Goal: Task Accomplishment & Management: Use online tool/utility

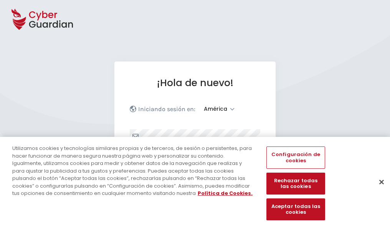
select select "América"
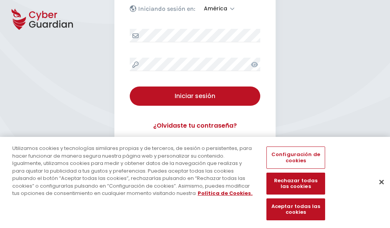
click at [378, 190] on button "Cerrar" at bounding box center [381, 181] width 17 height 17
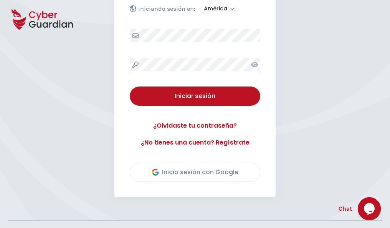
scroll to position [174, 0]
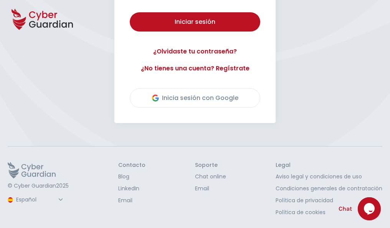
click at [130, 12] on button "Iniciar sesión" at bounding box center [195, 21] width 131 height 19
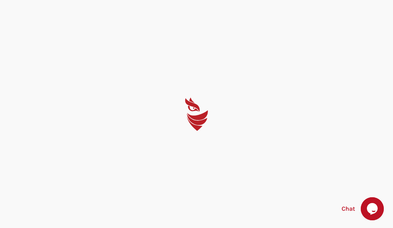
select select "English"
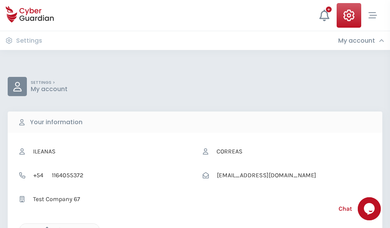
click at [45, 227] on icon "button" at bounding box center [45, 229] width 7 height 7
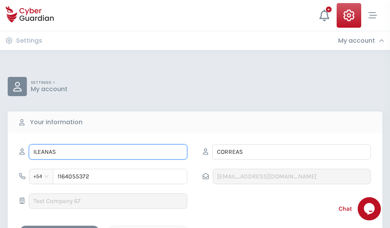
click at [108, 152] on input "ILEANAS" at bounding box center [108, 151] width 159 height 15
type input "I"
type input "Manu"
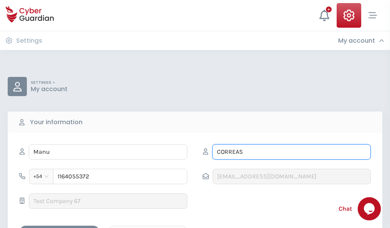
click at [291, 152] on input "CORREAS" at bounding box center [291, 151] width 159 height 15
type input "C"
type input "Benet"
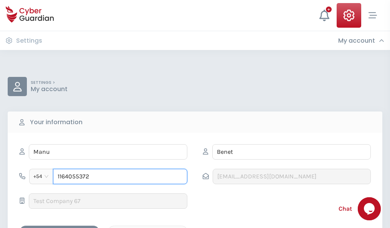
click at [120, 176] on input "1164055372" at bounding box center [120, 176] width 134 height 15
type input "1"
type input "4848373900"
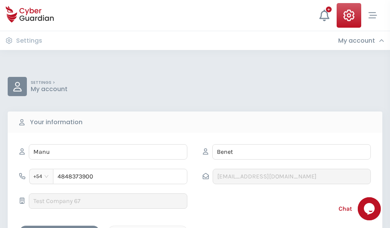
click at [148, 227] on div "Cancel" at bounding box center [148, 232] width 68 height 10
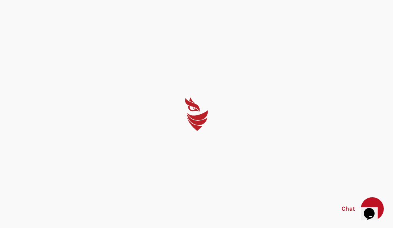
select select "English"
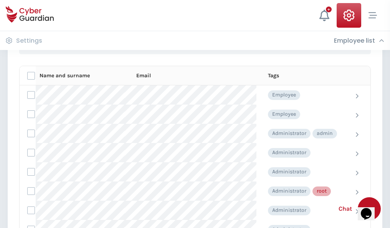
scroll to position [386, 0]
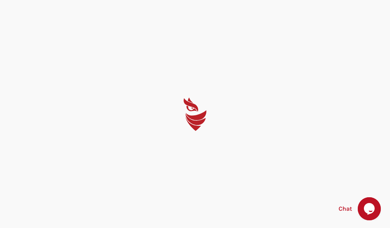
select select "English"
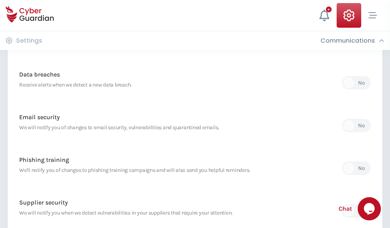
scroll to position [404, 0]
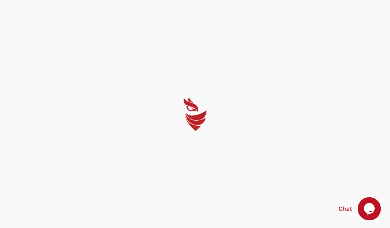
select select "English"
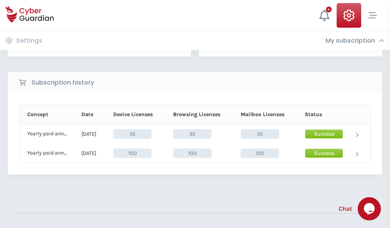
scroll to position [214, 0]
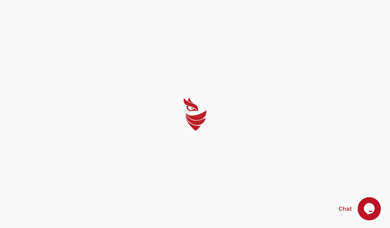
select select "English"
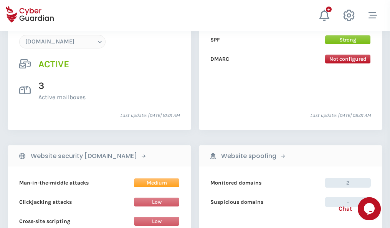
scroll to position [818, 0]
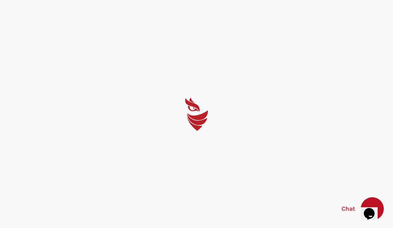
select select "English"
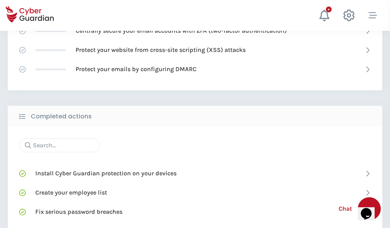
scroll to position [511, 0]
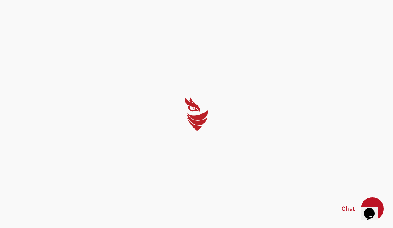
select select "English"
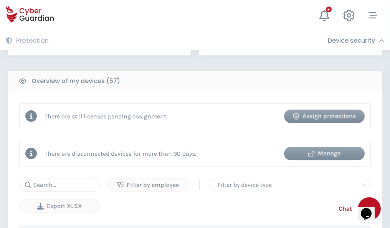
scroll to position [744, 0]
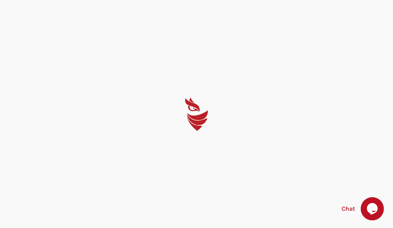
select select "English"
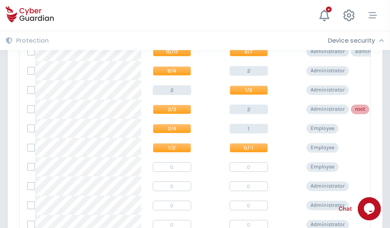
scroll to position [387, 0]
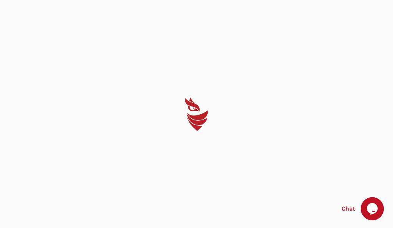
select select "English"
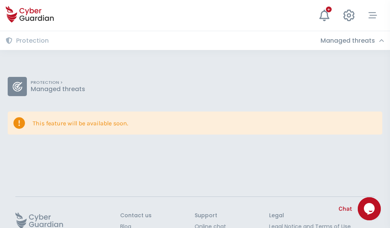
scroll to position [50, 0]
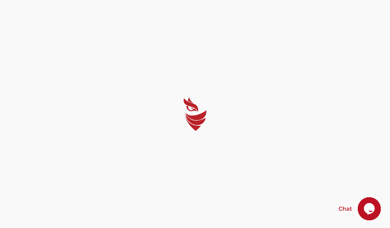
select select "English"
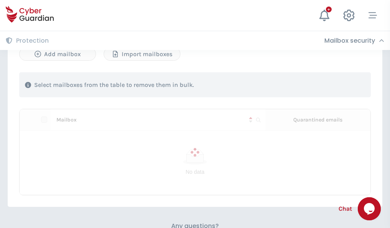
scroll to position [329, 0]
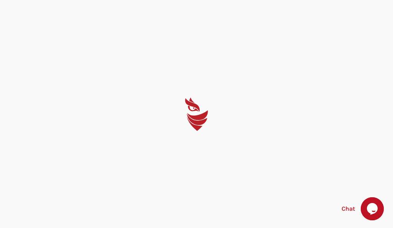
select select "English"
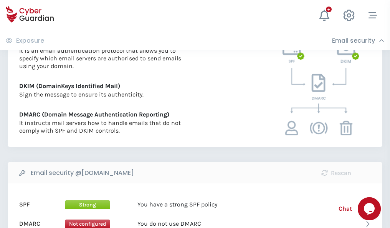
scroll to position [414, 0]
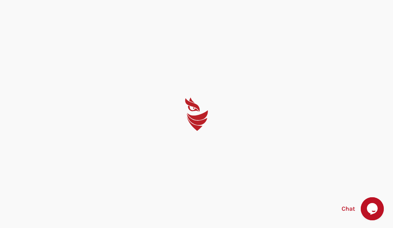
select select "English"
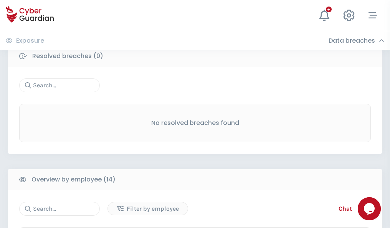
scroll to position [693, 0]
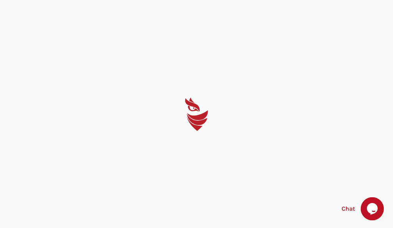
select select "English"
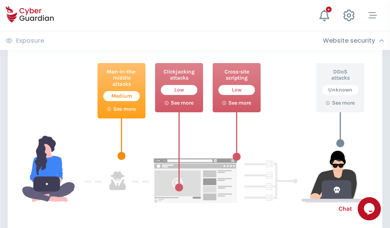
scroll to position [418, 0]
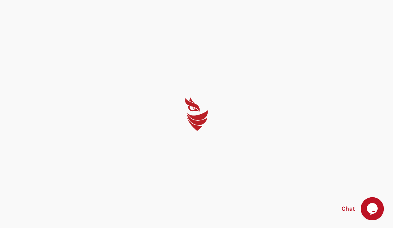
select select "English"
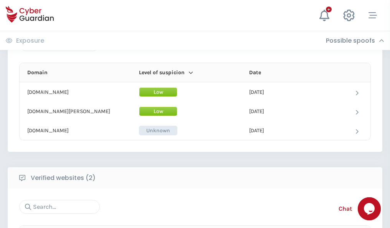
scroll to position [461, 0]
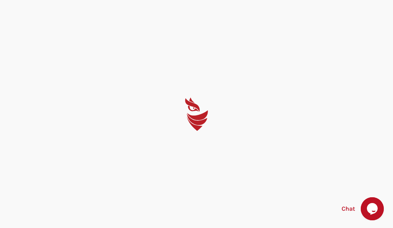
select select "English"
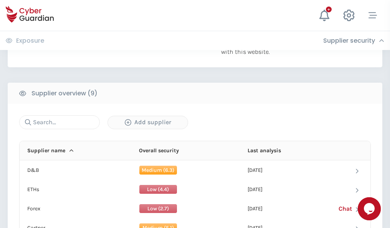
scroll to position [536, 0]
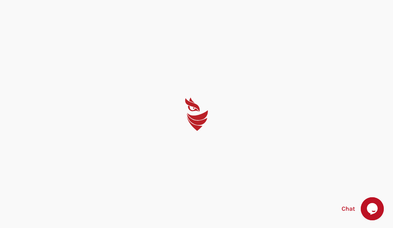
select select "English"
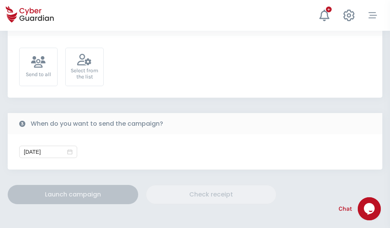
scroll to position [281, 0]
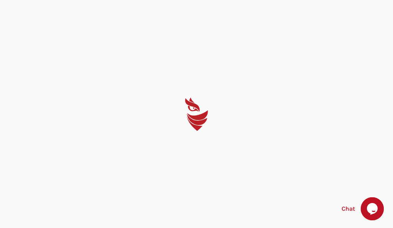
select select "English"
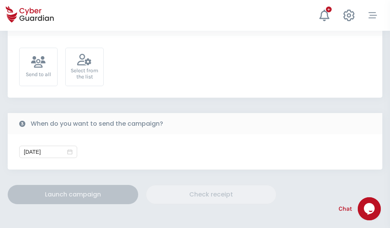
scroll to position [281, 0]
